Goal: Transaction & Acquisition: Purchase product/service

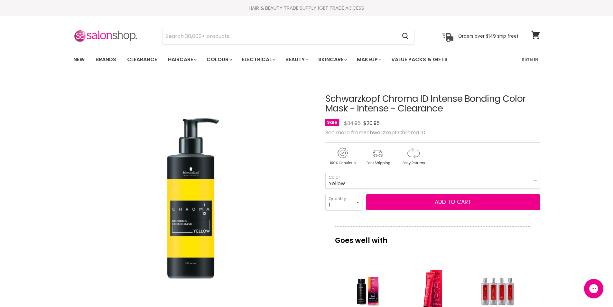
click at [74, 261] on div "Click or scroll to zoom Tap or pinch to zoom" at bounding box center [193, 198] width 240 height 240
drag, startPoint x: 329, startPoint y: 98, endPoint x: 334, endPoint y: 97, distance: 4.2
click at [502, 98] on h1 "Schwarzkopf Chroma ID Intense Bonding Color Mask - Intense - Clearance" at bounding box center [432, 104] width 215 height 20
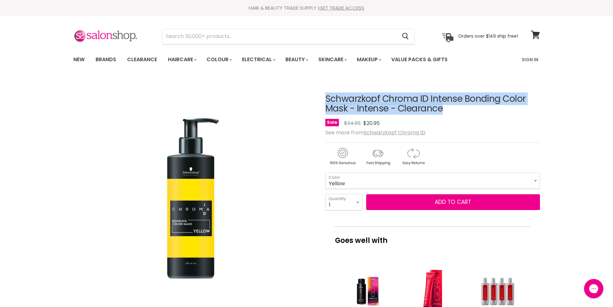
drag, startPoint x: 324, startPoint y: 97, endPoint x: 501, endPoint y: 98, distance: 177.4
click at [501, 98] on article "Click or scroll to zoom Tap or pinch to zoom Click or scroll to zoom" at bounding box center [306, 293] width 467 height 431
copy div "Schwarzkopf Chroma ID Intense Bonding"
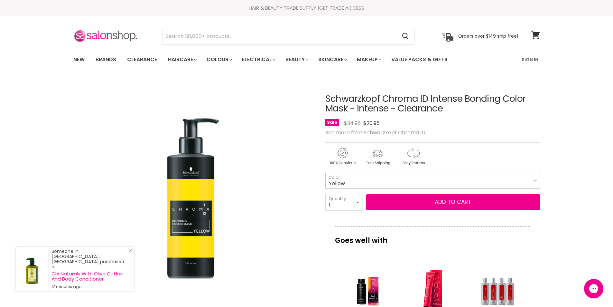
click at [398, 181] on select "Yellow" at bounding box center [432, 181] width 215 height 16
drag, startPoint x: 398, startPoint y: 181, endPoint x: 381, endPoint y: 167, distance: 22.0
click at [398, 181] on select "Yellow" at bounding box center [432, 181] width 215 height 16
click at [226, 32] on input "Search" at bounding box center [280, 36] width 235 height 15
paste input "Schwarzkopf Chroma ID Intense Bonding"
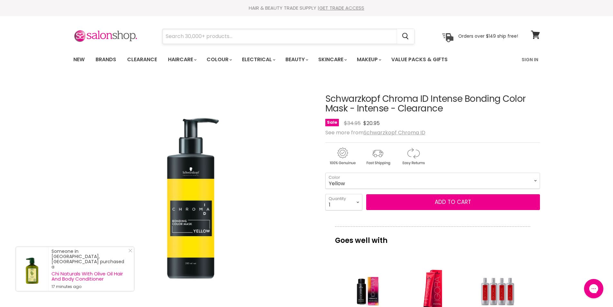
type input "Schwarzkopf Chroma ID Intense Bonding"
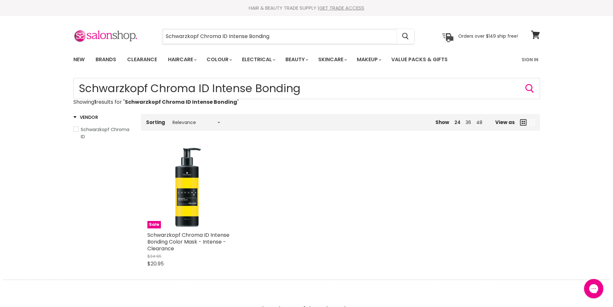
drag, startPoint x: 200, startPoint y: 5, endPoint x: 324, endPoint y: 3, distance: 123.6
click at [324, 3] on header "Skip to content HAIR & BEAUTY TRADE SUPPLY | GET TRADE ACCESS HAIR & BEAUTY TRA…" at bounding box center [306, 34] width 613 height 69
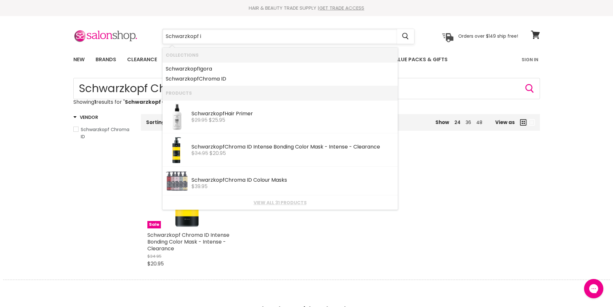
type input "Schwarzkopf"
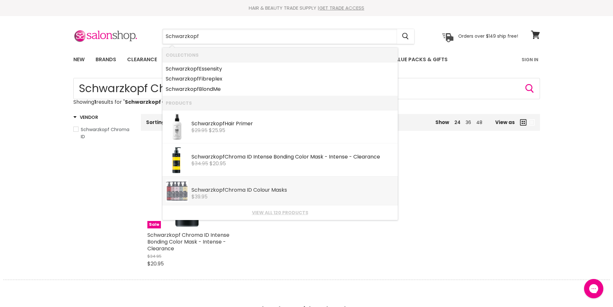
click at [269, 187] on div "Schwarzkopf Chroma ID Colour Masks" at bounding box center [293, 190] width 203 height 7
